Goal: Obtain resource: Obtain resource

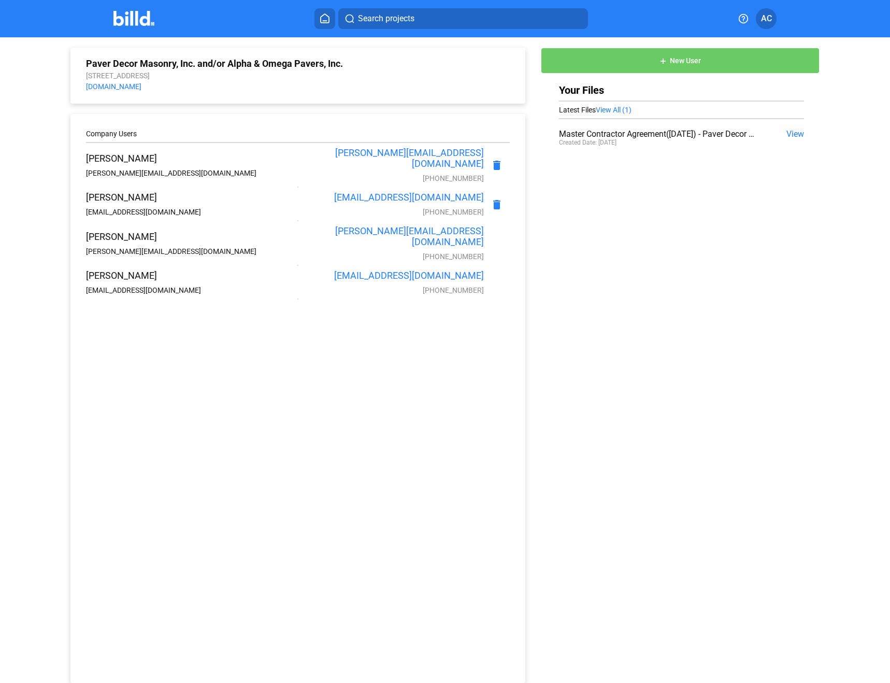
click at [800, 135] on div "add New User Your Files Latest Files View All (1) Master Contractor Agreement([…" at bounding box center [685, 94] width 320 height 114
click at [789, 136] on span "View" at bounding box center [795, 134] width 18 height 10
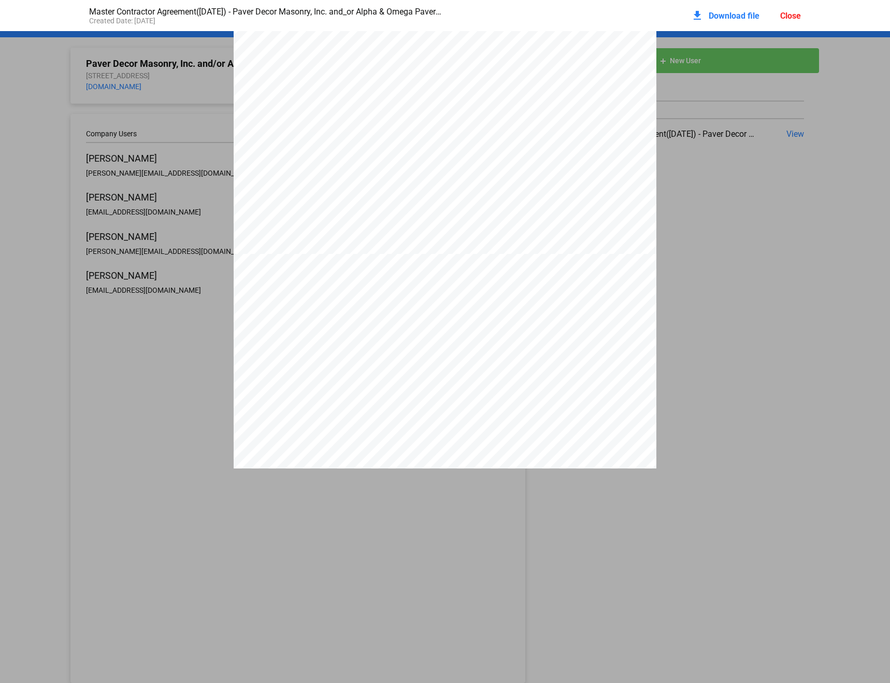
scroll to position [777, 0]
drag, startPoint x: 884, startPoint y: 65, endPoint x: 886, endPoint y: 91, distance: 26.0
click at [886, 91] on div "1 MASTER CONTRACTOR AGREEMENT This MASTER CONTRACTOR AGREEMENT (this “ MCA ”) s…" at bounding box center [445, 249] width 890 height 437
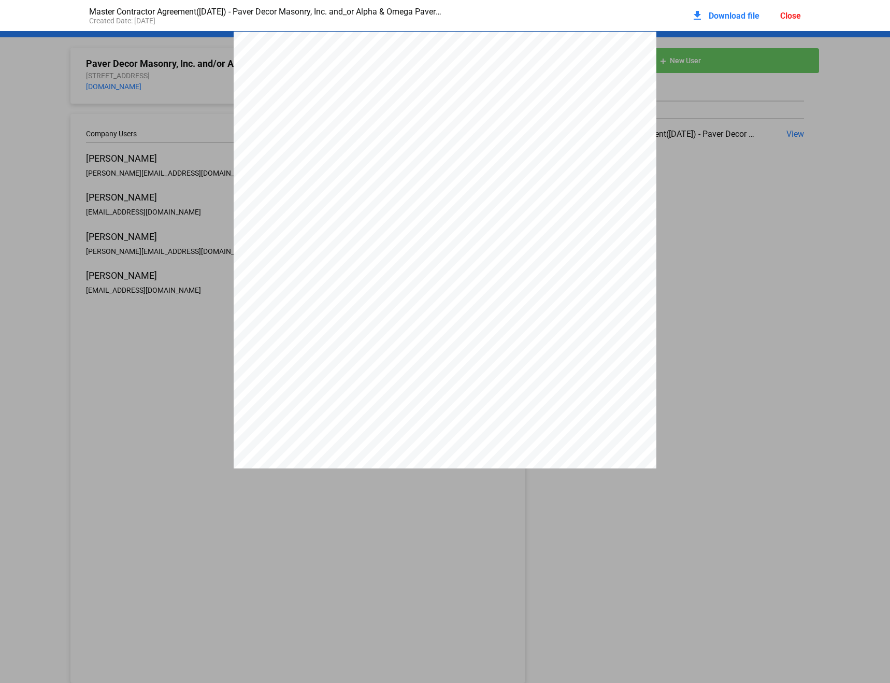
drag, startPoint x: 212, startPoint y: 255, endPoint x: 195, endPoint y: 255, distance: 17.1
click at [647, 311] on div "1 MASTER CONTRACTOR AGREEMENT This MASTER CONTRACTOR AGREEMENT (this “ MCA ”) s…" at bounding box center [445, 201] width 423 height 547
